Goal: Task Accomplishment & Management: Complete application form

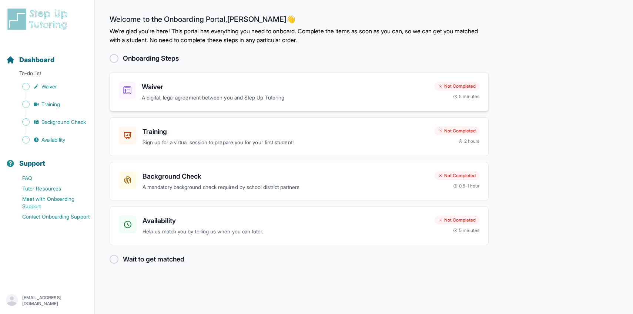
click at [195, 88] on h3 "Waiver" at bounding box center [285, 87] width 287 height 10
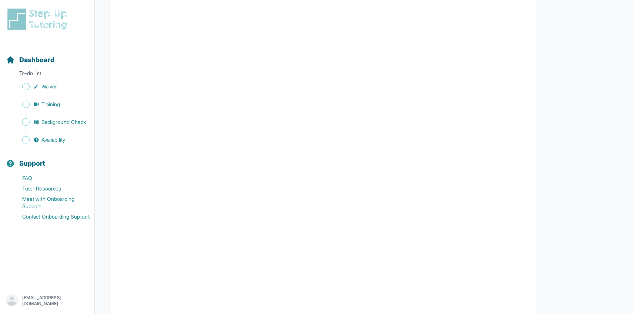
scroll to position [581, 0]
click at [52, 101] on span "Training" at bounding box center [50, 104] width 19 height 7
click at [53, 123] on span "Background Check" at bounding box center [63, 121] width 44 height 7
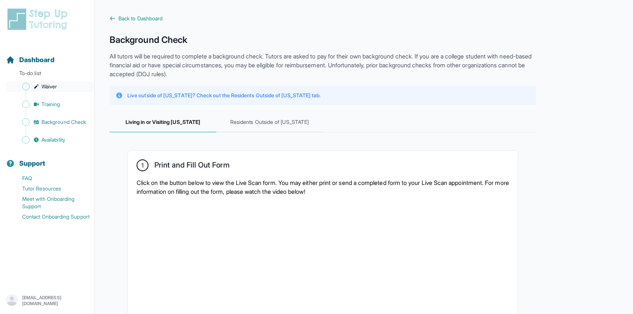
click at [26, 84] on span "Sidebar" at bounding box center [25, 86] width 7 height 7
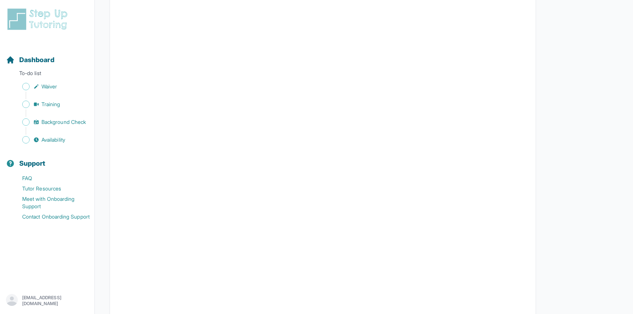
scroll to position [1279, 0]
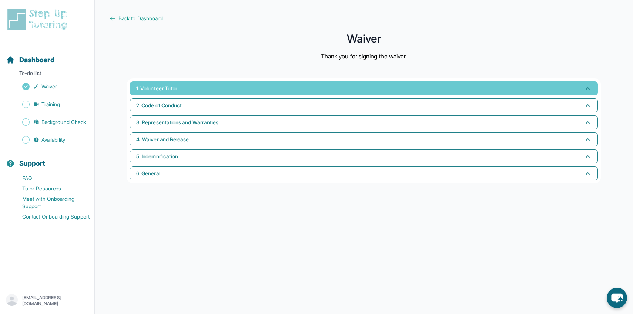
click at [211, 92] on button "1. Volunteer Tutor" at bounding box center [364, 88] width 468 height 14
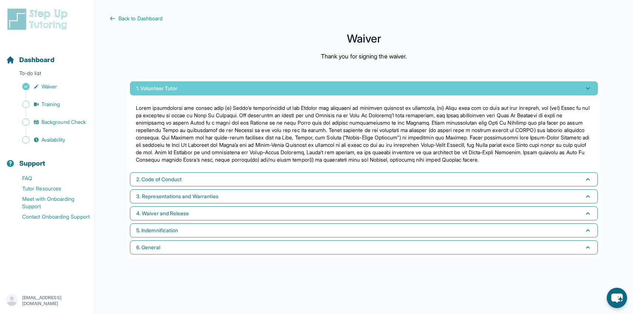
click at [224, 90] on button "1. Volunteer Tutor" at bounding box center [364, 88] width 468 height 14
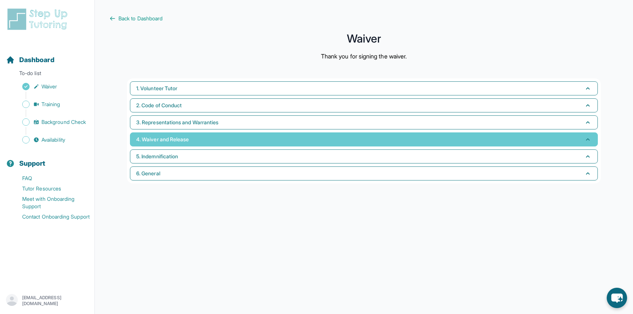
click at [179, 140] on span "4. Waiver and Release" at bounding box center [162, 139] width 53 height 7
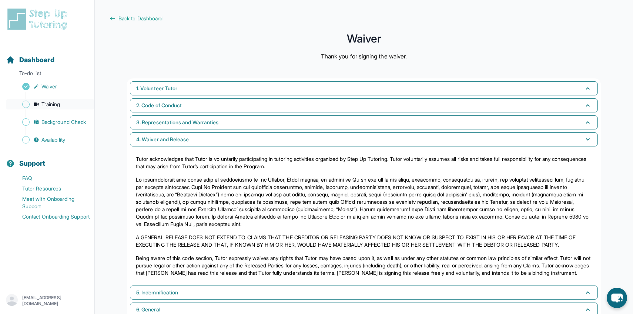
click at [52, 104] on span "Training" at bounding box center [50, 104] width 19 height 7
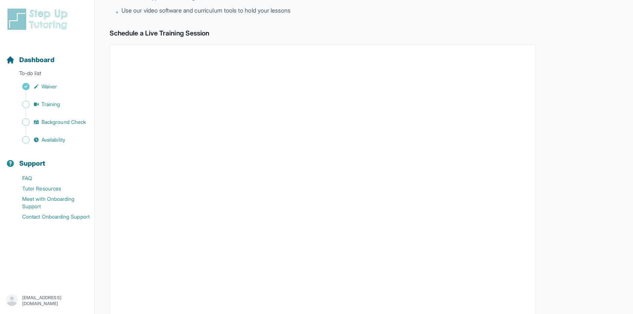
scroll to position [101, 0]
click at [75, 119] on span "Background Check" at bounding box center [63, 121] width 44 height 7
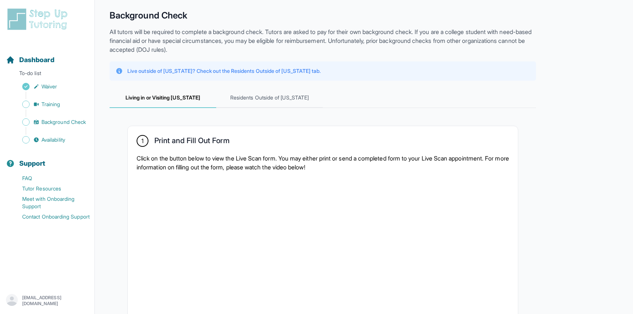
scroll to position [25, 0]
click at [246, 98] on span "Residents Outside of [US_STATE]" at bounding box center [269, 98] width 107 height 20
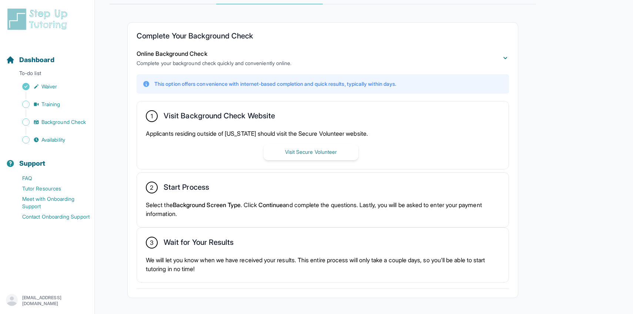
scroll to position [156, 0]
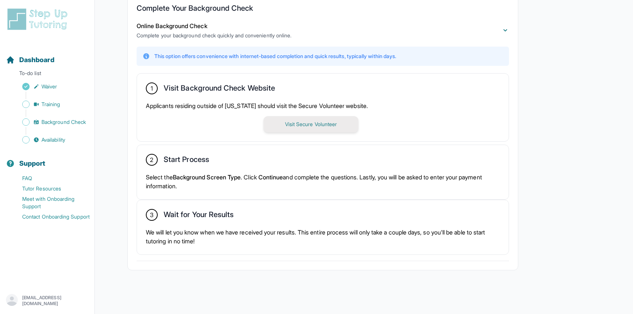
click at [292, 120] on button "Visit Secure Volunteer" at bounding box center [311, 124] width 95 height 16
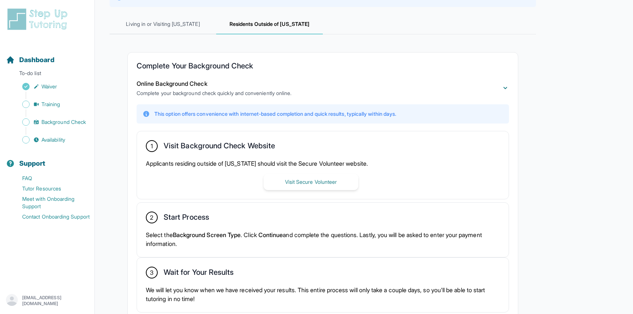
scroll to position [0, 0]
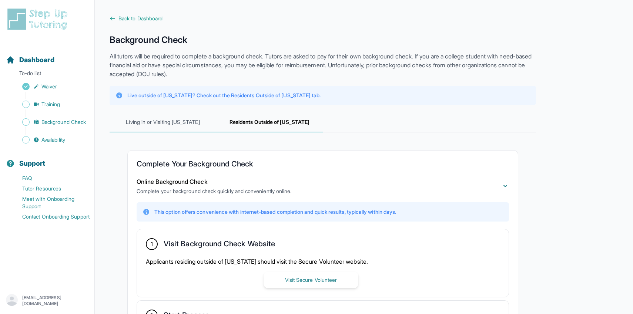
click at [159, 121] on span "Living in or Visiting [US_STATE]" at bounding box center [163, 123] width 107 height 20
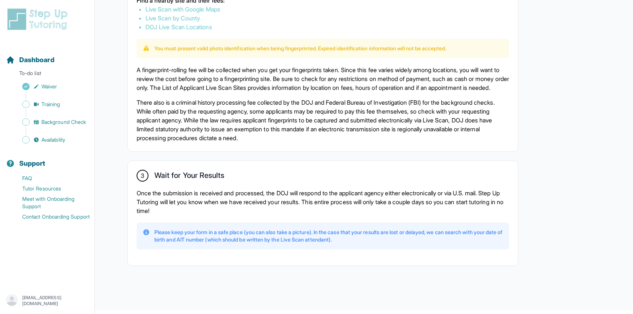
scroll to position [484, 0]
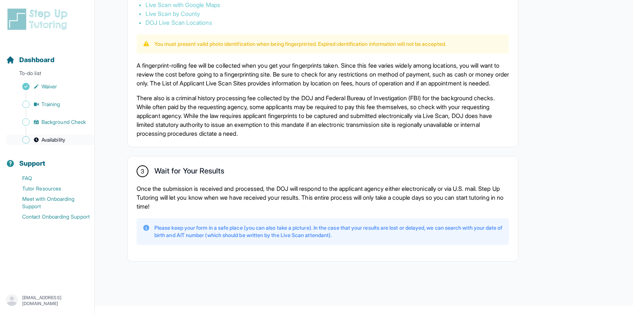
click at [48, 140] on span "Availability" at bounding box center [53, 139] width 24 height 7
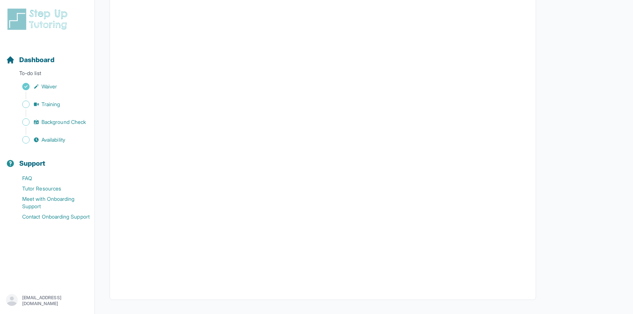
scroll to position [116, 0]
click at [49, 124] on span "Background Check" at bounding box center [63, 121] width 44 height 7
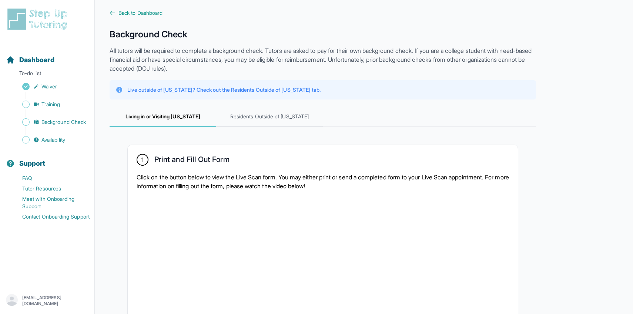
scroll to position [6, 0]
